Goal: Task Accomplishment & Management: Manage account settings

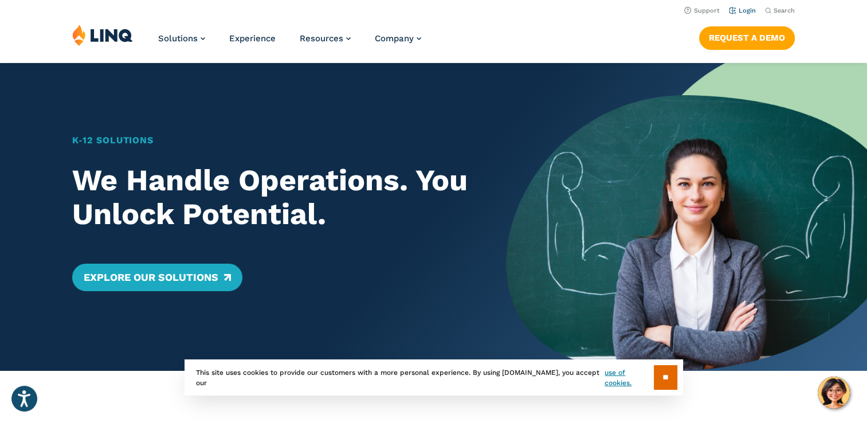
click at [747, 10] on link "Login" at bounding box center [742, 10] width 27 height 7
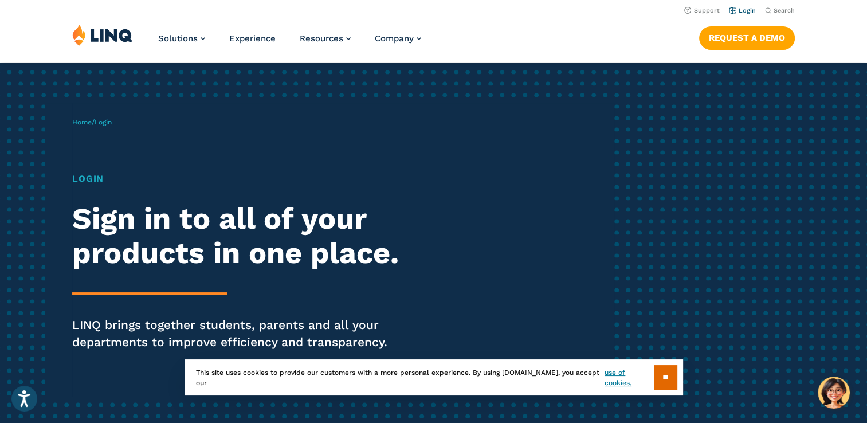
click at [744, 10] on link "Login" at bounding box center [742, 10] width 27 height 7
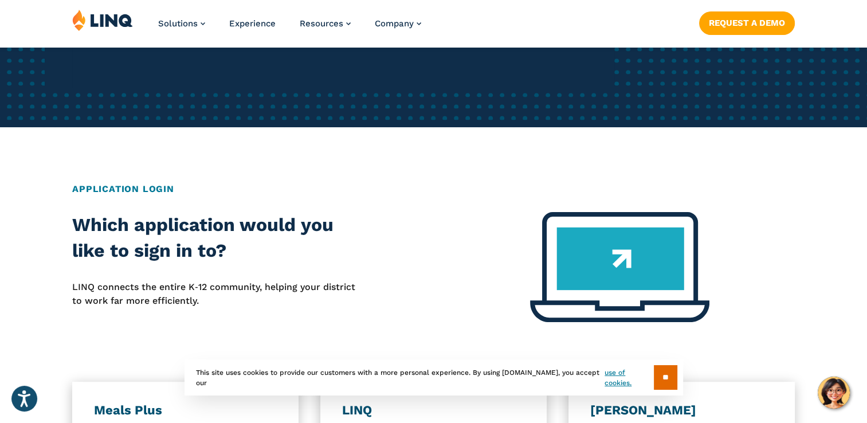
scroll to position [619, 0]
